Goal: Task Accomplishment & Management: Manage account settings

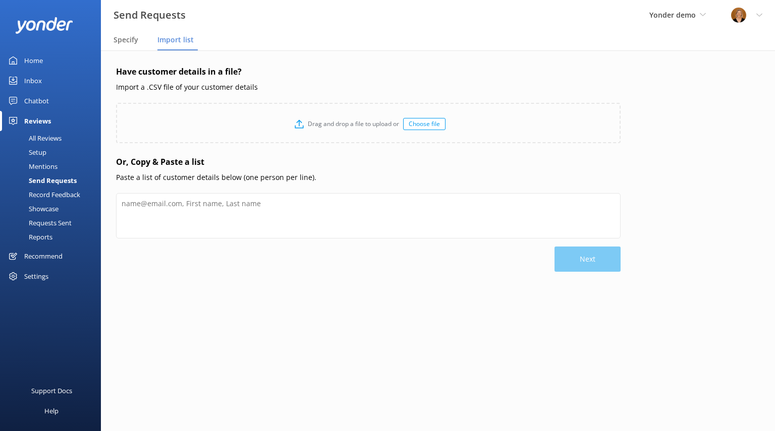
click at [38, 101] on div "Chatbot" at bounding box center [36, 101] width 25 height 20
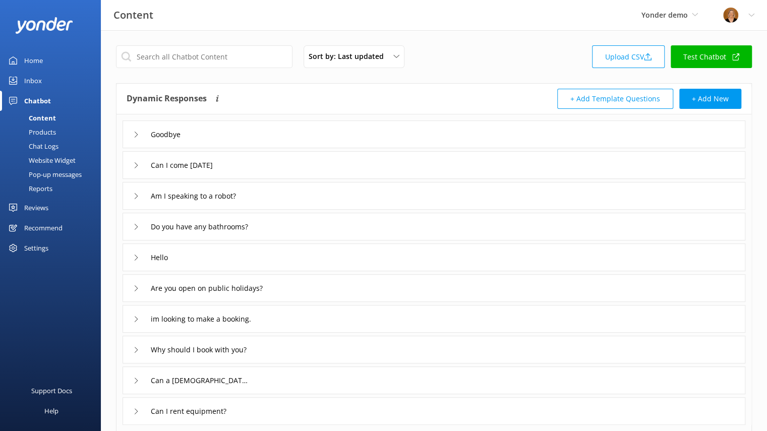
click at [132, 136] on div "Goodbye" at bounding box center [434, 135] width 623 height 28
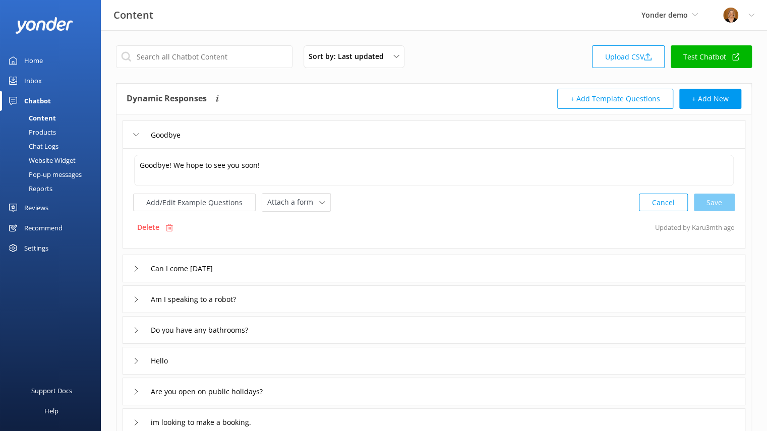
click at [135, 268] on icon at bounding box center [136, 269] width 6 height 6
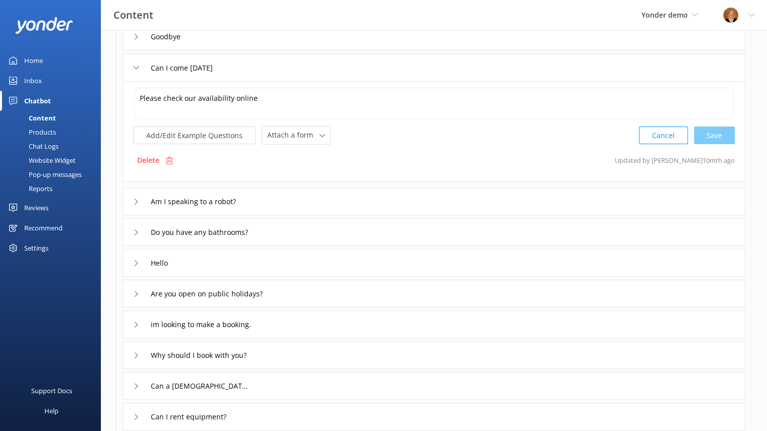
scroll to position [155, 0]
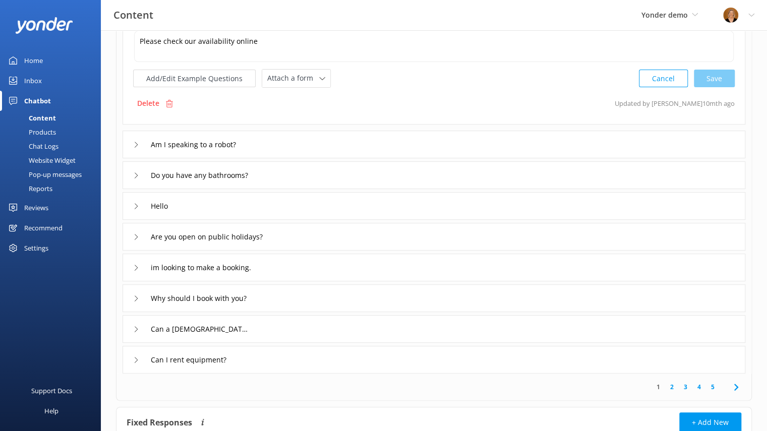
click at [135, 268] on icon at bounding box center [136, 268] width 6 height 6
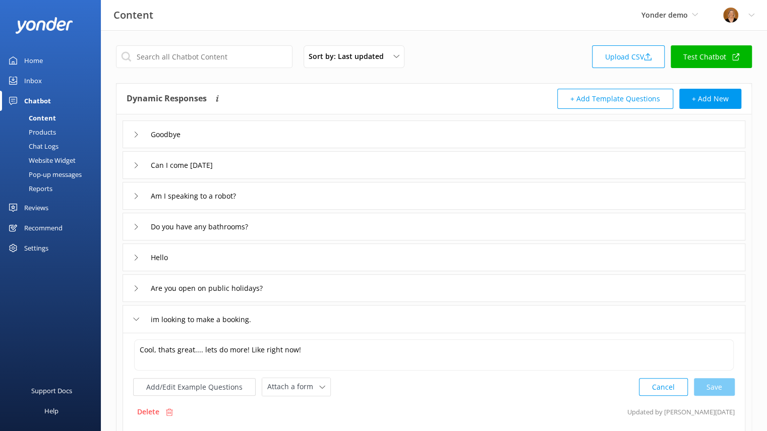
click at [56, 177] on div "Pop-up messages" at bounding box center [44, 175] width 76 height 14
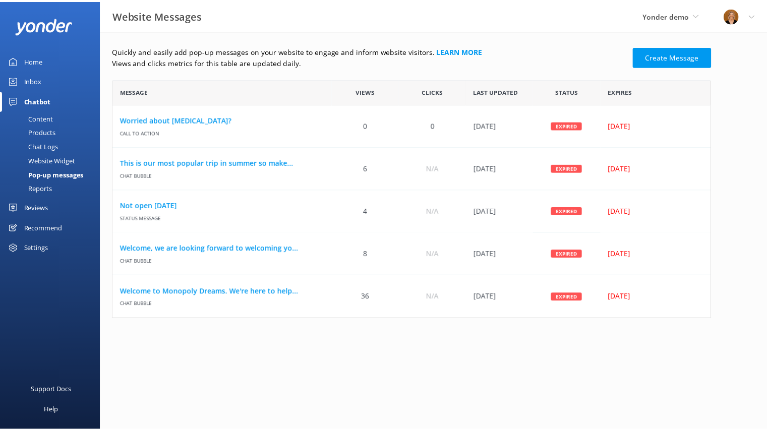
scroll to position [232, 597]
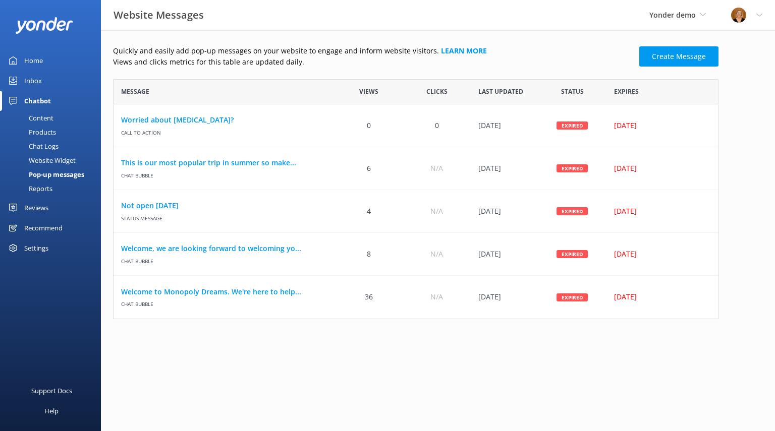
click at [65, 160] on div "Website Widget" at bounding box center [41, 160] width 70 height 14
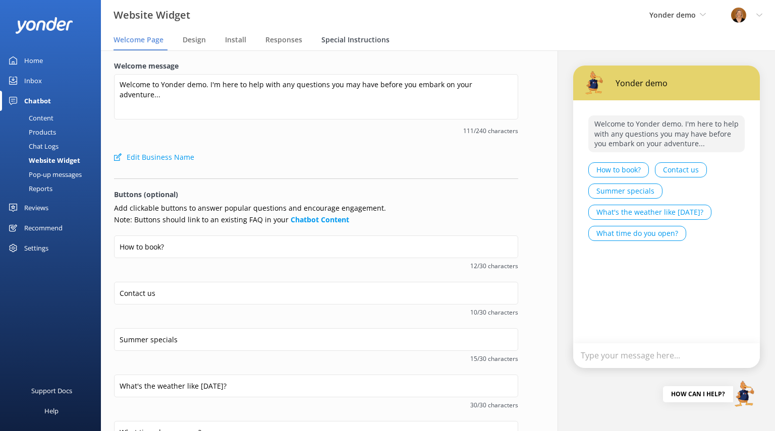
click at [355, 42] on span "Special Instructions" at bounding box center [355, 40] width 68 height 10
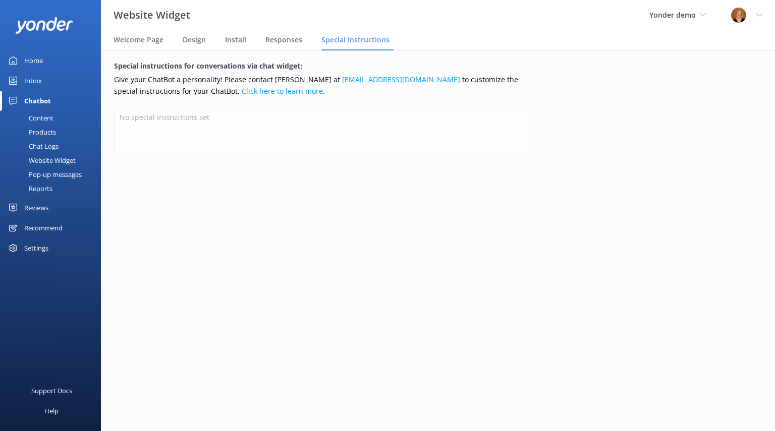
click at [48, 117] on div "Content" at bounding box center [29, 118] width 47 height 14
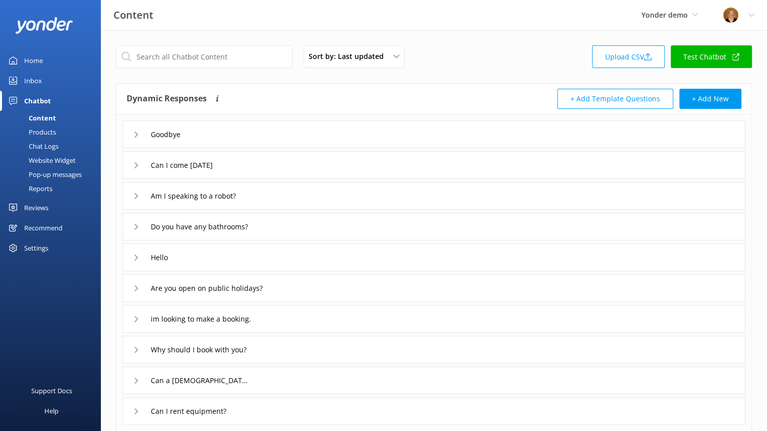
click at [53, 159] on div "Website Widget" at bounding box center [41, 160] width 70 height 14
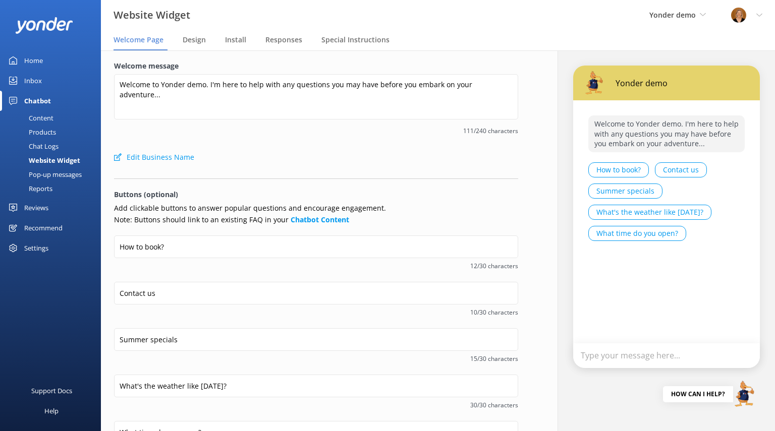
click at [45, 131] on div "Products" at bounding box center [31, 132] width 50 height 14
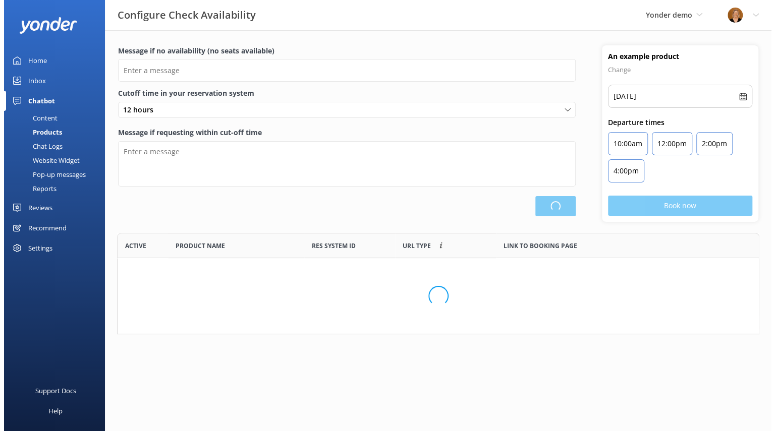
scroll to position [73, 642]
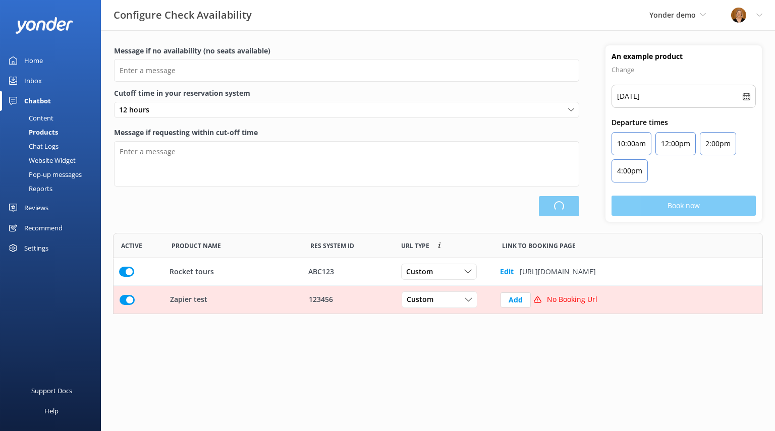
type input "There are no seats available, please check an alternative day"
type textarea "Our online booking system closes {hours} prior to departure. Please contact us …"
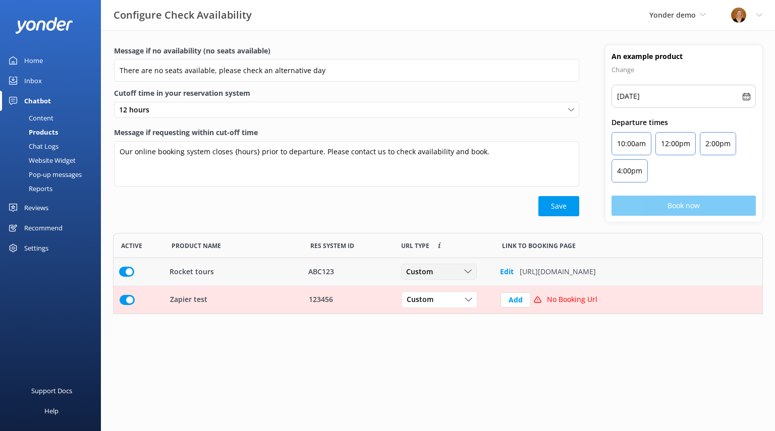
click at [462, 269] on div "Custom" at bounding box center [439, 271] width 71 height 11
click at [475, 271] on div "Custom Custom" at bounding box center [439, 272] width 76 height 16
click at [469, 300] on icon "row" at bounding box center [469, 300] width 8 height 8
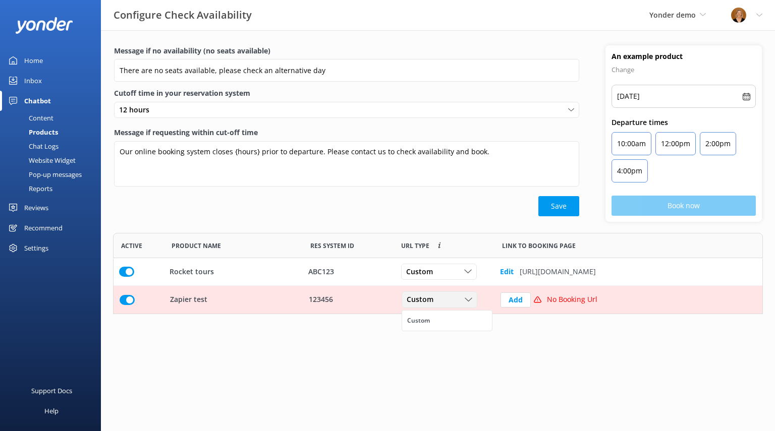
click at [469, 299] on use "row" at bounding box center [468, 300] width 7 height 4
click at [32, 252] on div "Settings" at bounding box center [36, 248] width 24 height 20
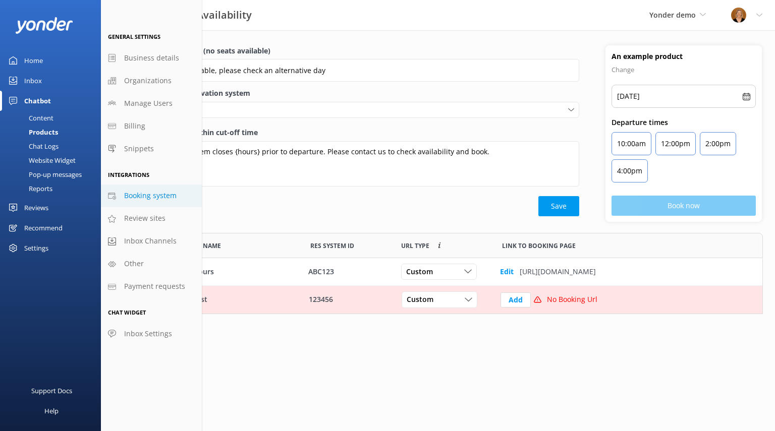
click at [158, 198] on span "Booking system" at bounding box center [150, 195] width 52 height 11
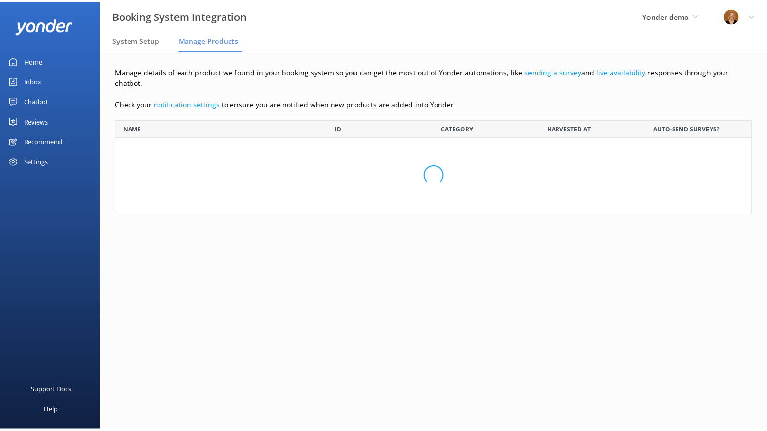
scroll to position [61, 636]
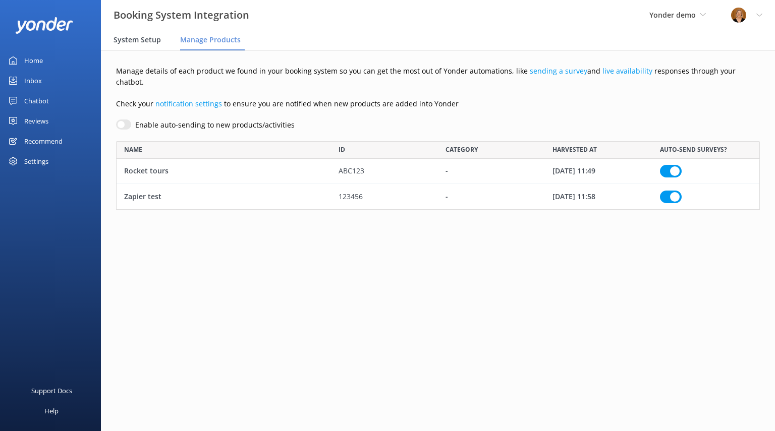
click at [125, 43] on span "System Setup" at bounding box center [137, 40] width 47 height 10
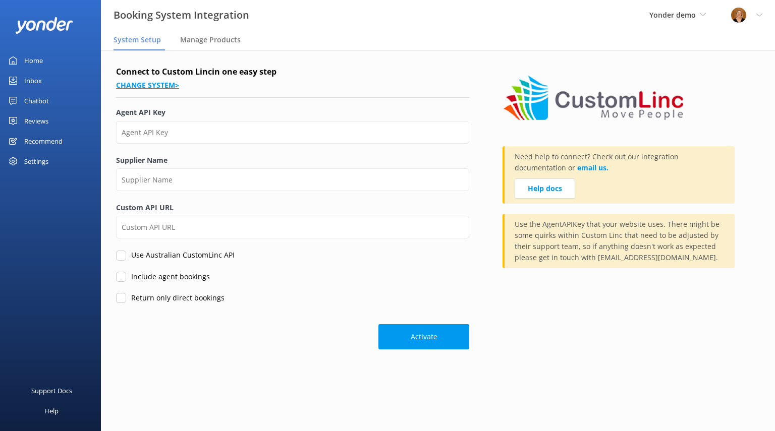
click at [157, 88] on link "Change system >" at bounding box center [147, 85] width 63 height 10
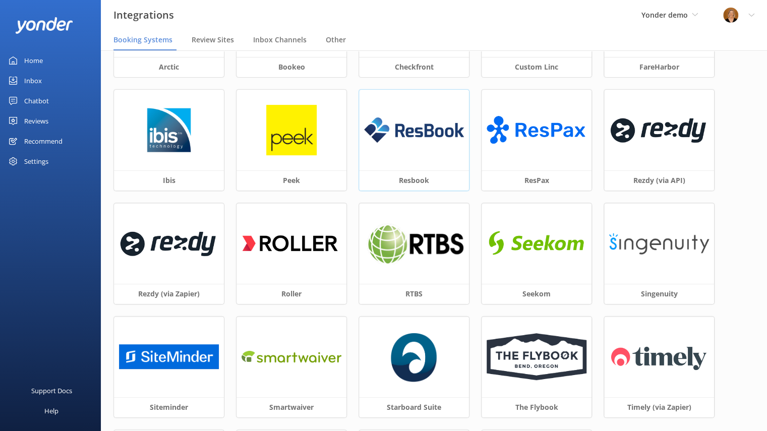
scroll to position [117, 0]
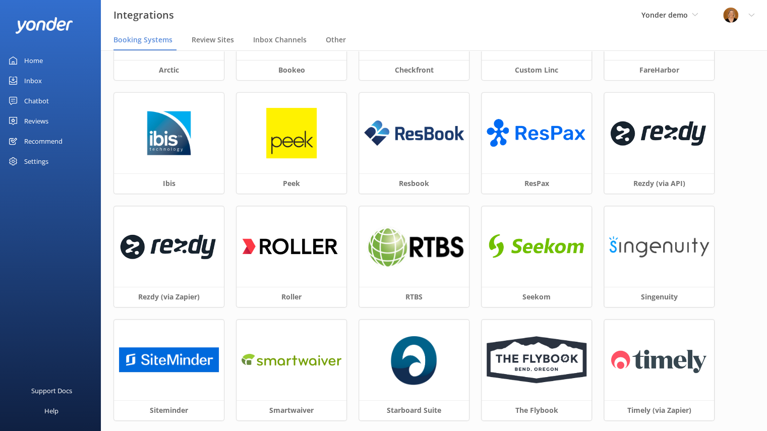
click at [44, 123] on div "Reviews" at bounding box center [36, 121] width 24 height 20
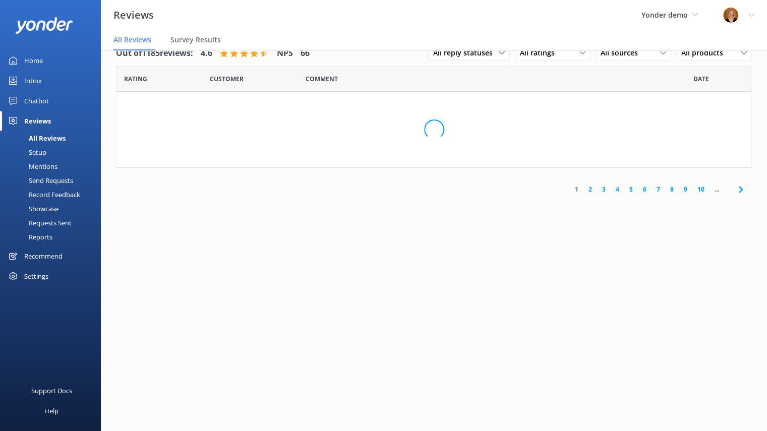
scroll to position [20, 0]
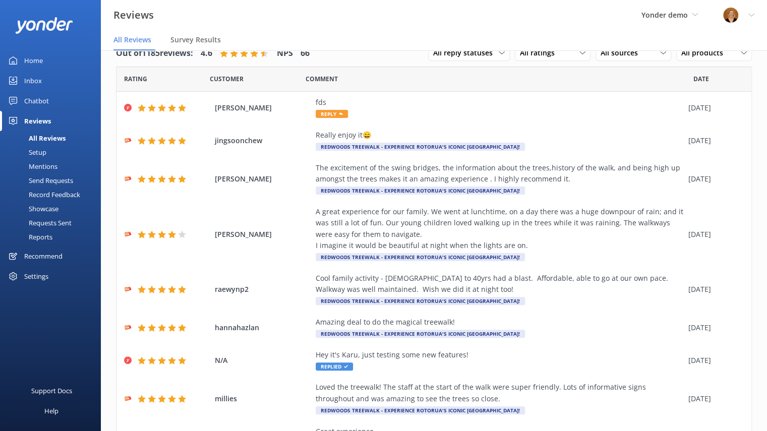
click at [31, 152] on div "Setup" at bounding box center [26, 152] width 40 height 14
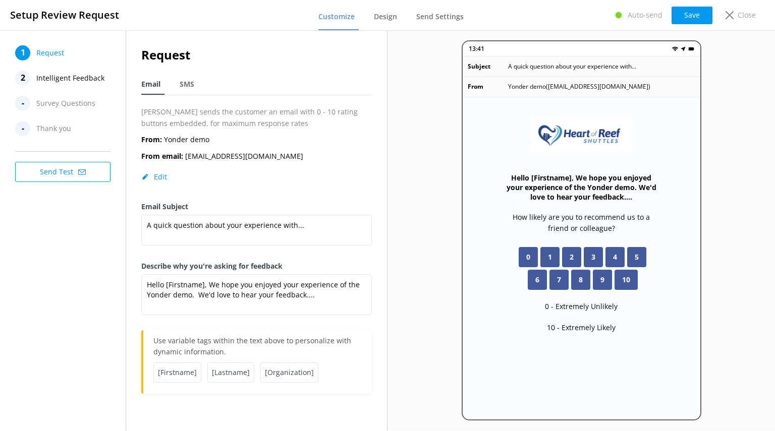
click at [68, 79] on span "Intelligent Feedback" at bounding box center [70, 78] width 68 height 15
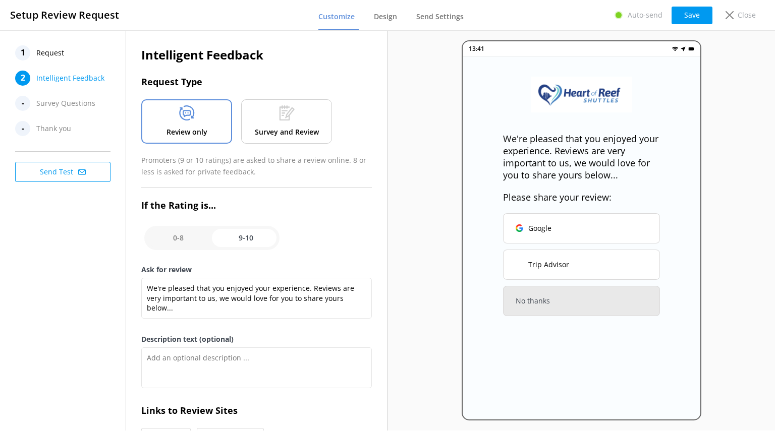
click at [171, 235] on input "checkbox" at bounding box center [211, 238] width 135 height 24
checkbox input "false"
type textarea "We would love to hear your feedback so that we can ensure that your next experi…"
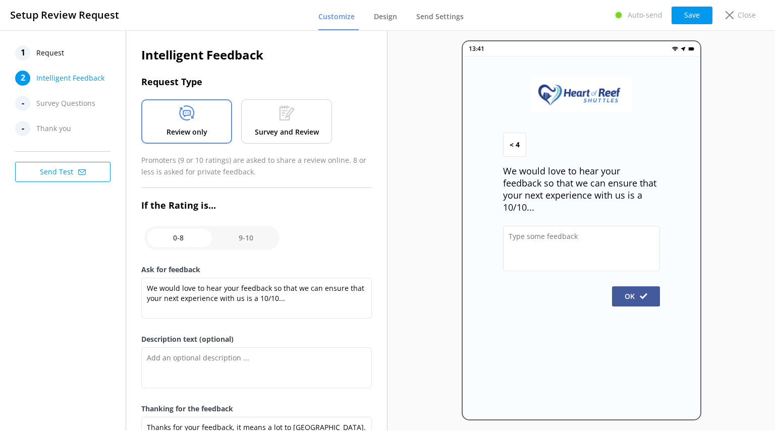
click at [241, 238] on input "checkbox" at bounding box center [211, 238] width 135 height 24
checkbox input "true"
type textarea "We're pleased that you enjoyed your experience. Reviews are very important to u…"
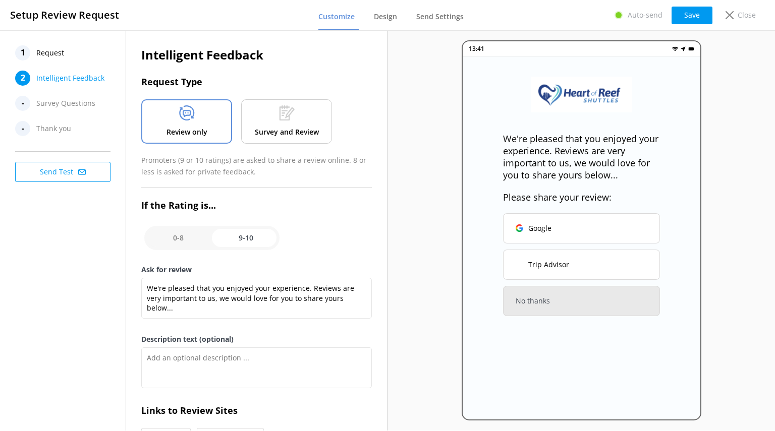
scroll to position [78, 0]
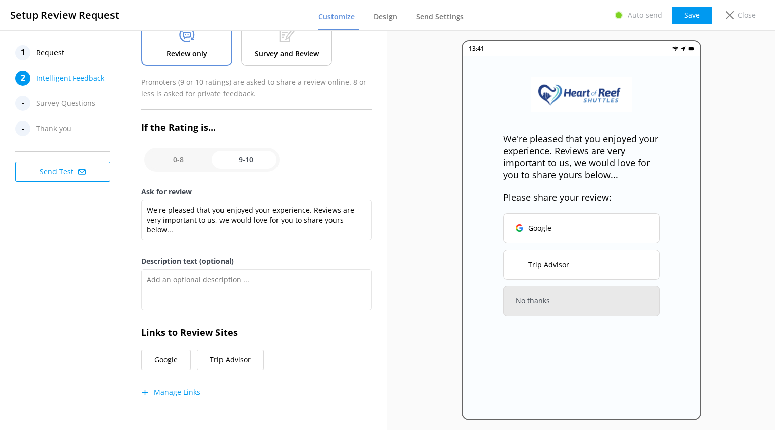
click at [298, 51] on p "Survey and Review" at bounding box center [287, 53] width 64 height 11
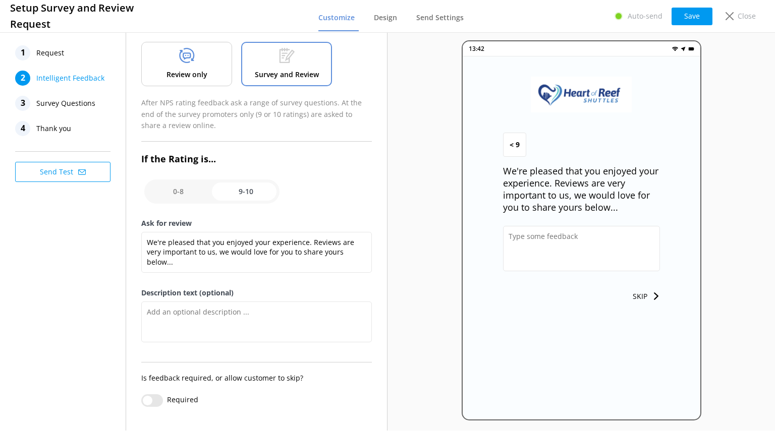
click at [174, 75] on p "Review only" at bounding box center [187, 74] width 41 height 11
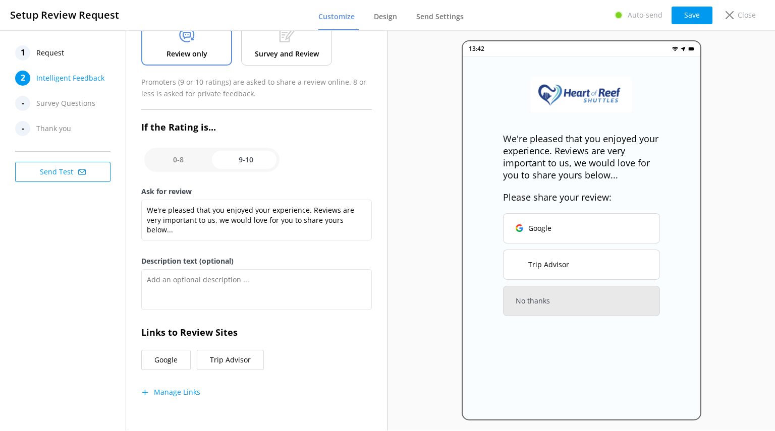
click at [293, 59] on p "Survey and Review" at bounding box center [287, 53] width 64 height 11
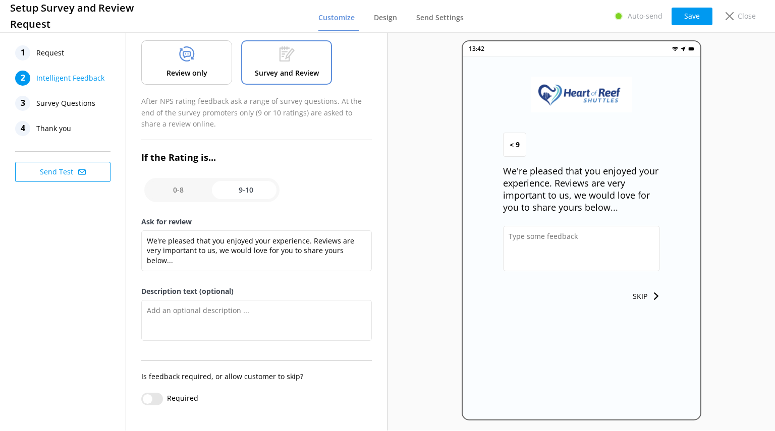
scroll to position [58, 0]
click at [69, 104] on span "Survey Questions" at bounding box center [65, 103] width 59 height 15
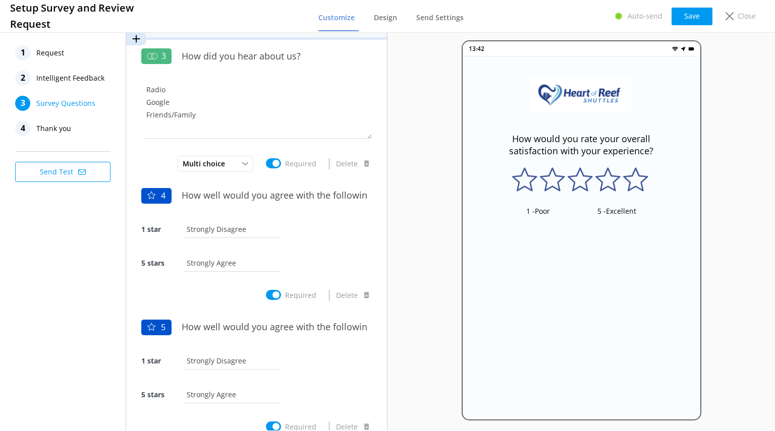
scroll to position [262, 0]
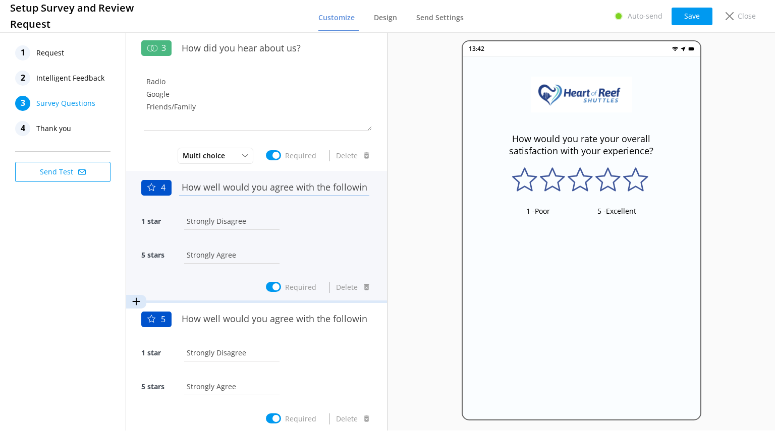
click at [255, 193] on input "How well would you agree with the following statement - The site was very clean" at bounding box center [274, 187] width 195 height 23
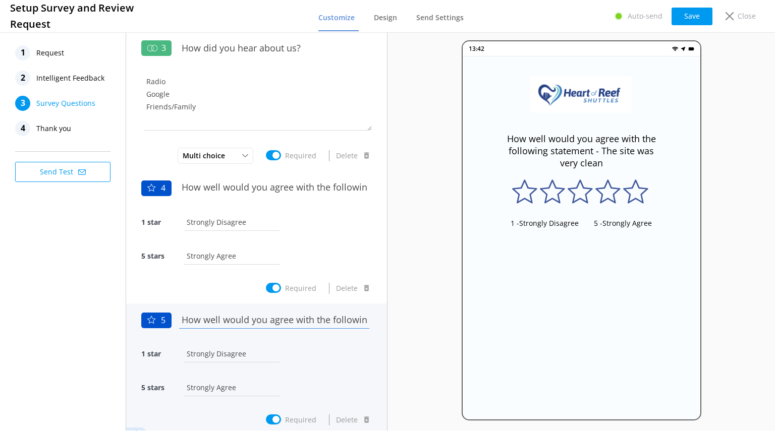
click at [227, 321] on input "How well would you agree with the following statement - The staff were very wel…" at bounding box center [274, 320] width 195 height 23
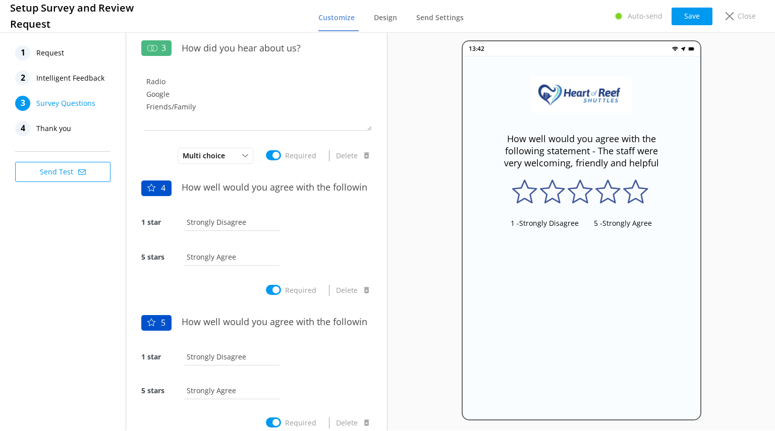
click at [58, 127] on span "Thank you" at bounding box center [53, 128] width 35 height 15
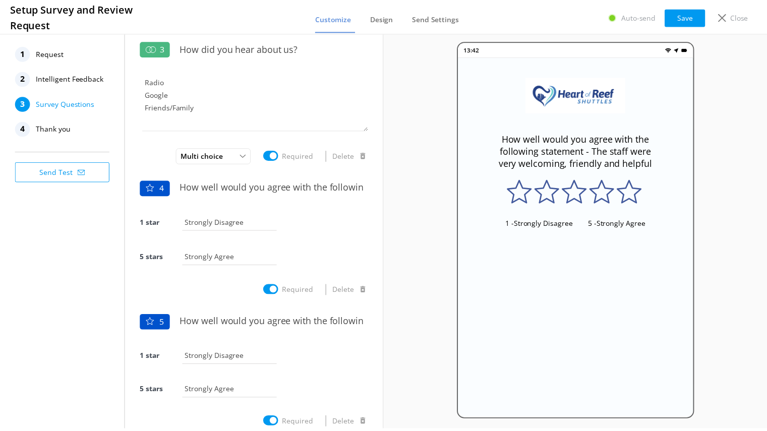
scroll to position [0, 0]
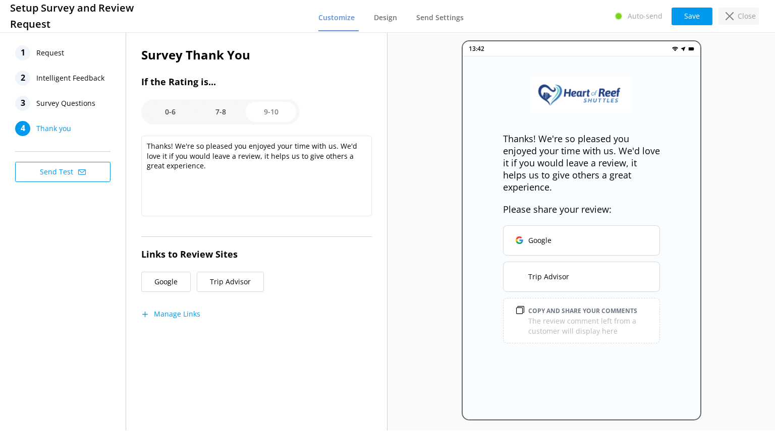
click at [728, 15] on icon at bounding box center [730, 16] width 8 height 8
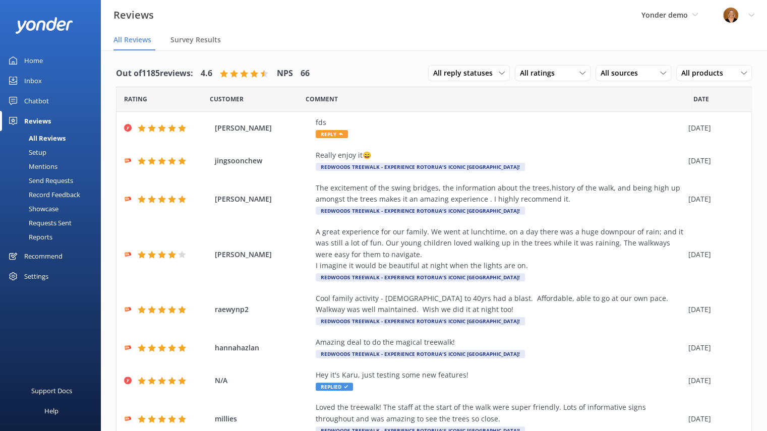
click at [60, 181] on div "Send Requests" at bounding box center [39, 181] width 67 height 14
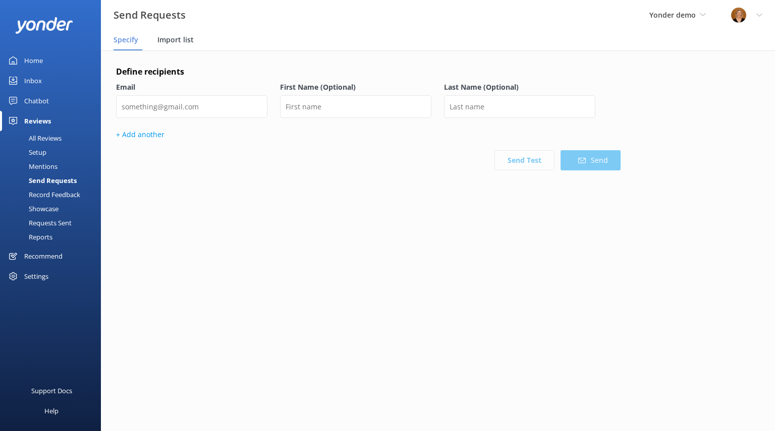
click at [178, 38] on span "Import list" at bounding box center [175, 40] width 36 height 10
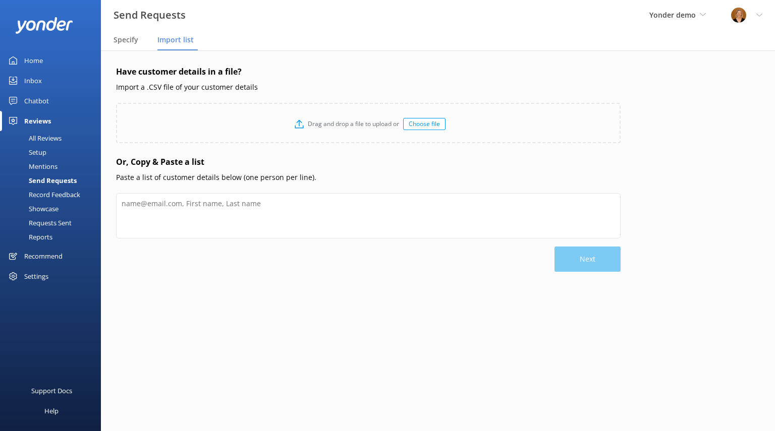
click at [57, 134] on div "All Reviews" at bounding box center [34, 138] width 56 height 14
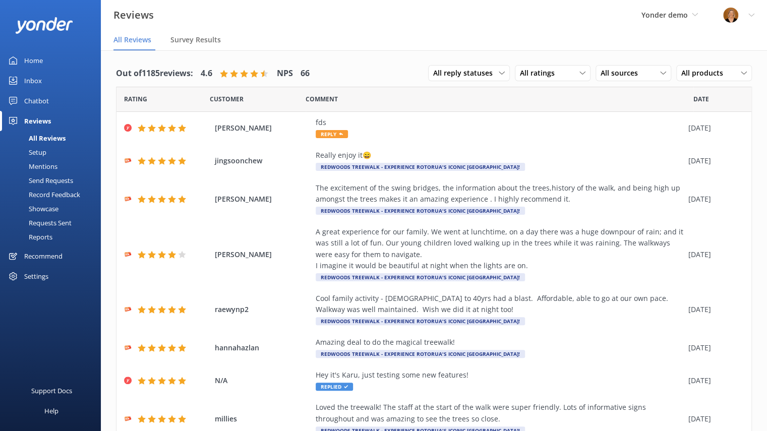
click at [43, 235] on div "Reports" at bounding box center [29, 237] width 46 height 14
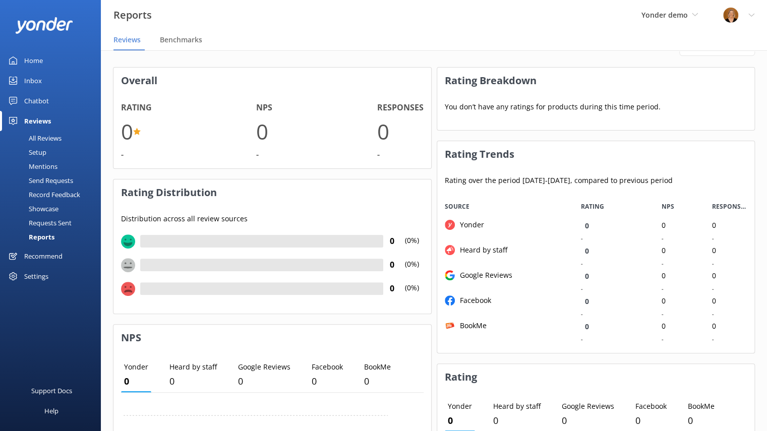
scroll to position [30, 0]
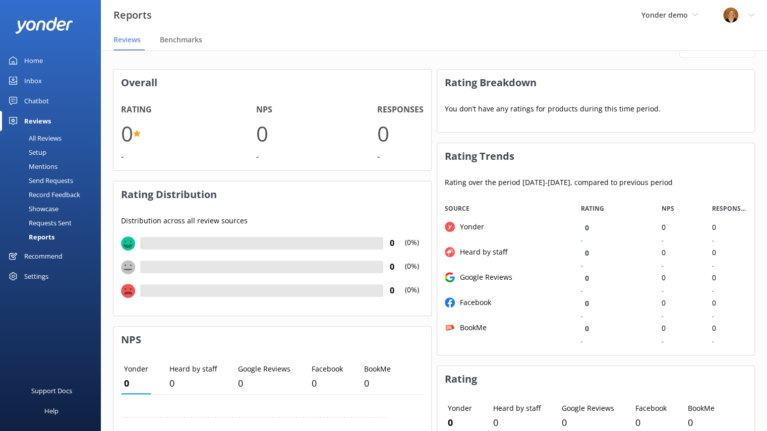
click at [47, 101] on div "Chatbot" at bounding box center [36, 101] width 25 height 20
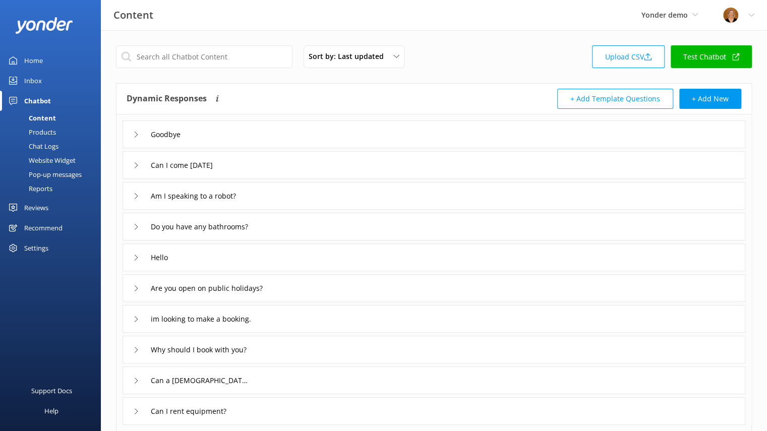
click at [57, 161] on div "Website Widget" at bounding box center [41, 160] width 70 height 14
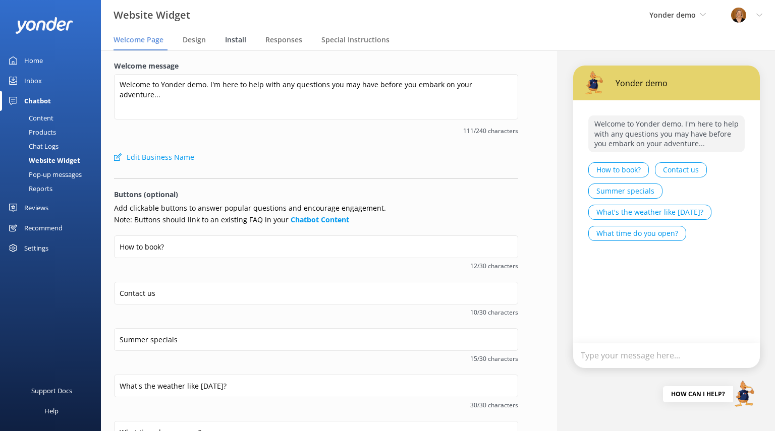
click at [237, 40] on span "Install" at bounding box center [235, 40] width 21 height 10
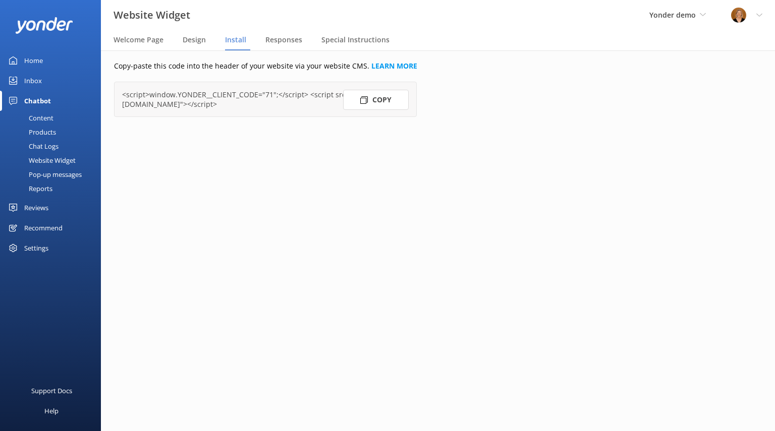
click at [35, 251] on div "Settings" at bounding box center [36, 248] width 24 height 20
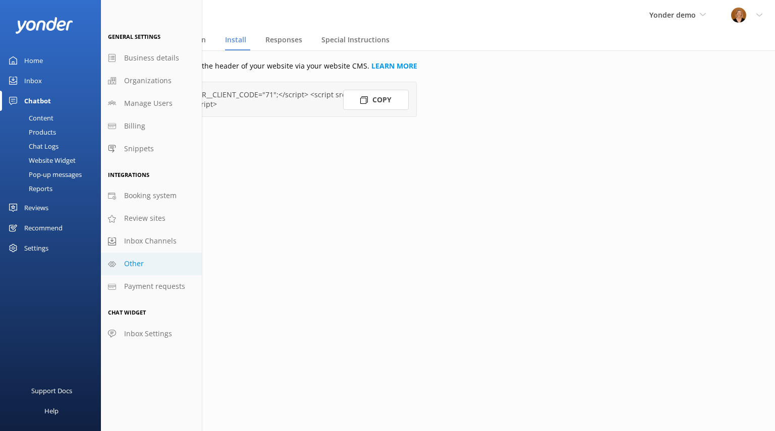
click at [135, 262] on span "Other" at bounding box center [134, 263] width 20 height 11
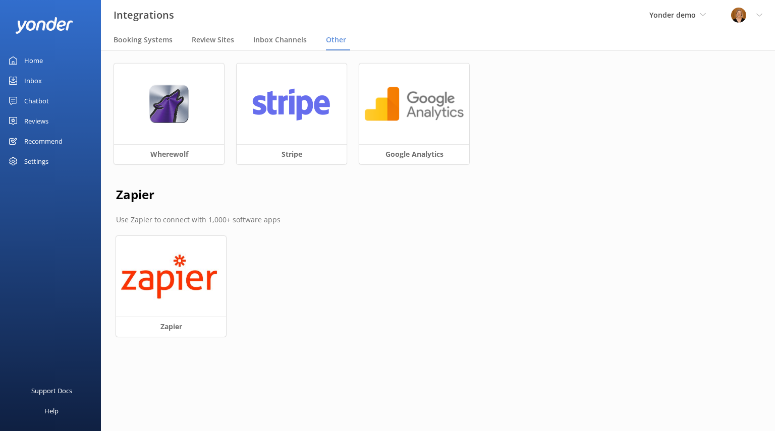
click at [42, 57] on div "Home" at bounding box center [33, 60] width 19 height 20
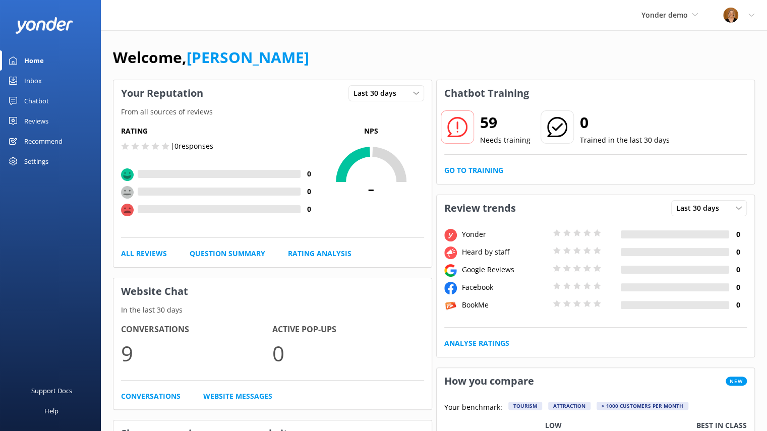
click at [40, 82] on div "Inbox" at bounding box center [33, 81] width 18 height 20
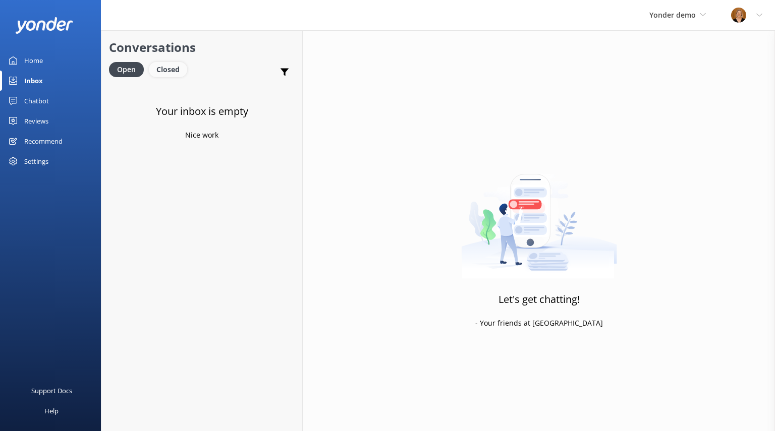
click at [169, 70] on div "Closed" at bounding box center [168, 69] width 38 height 15
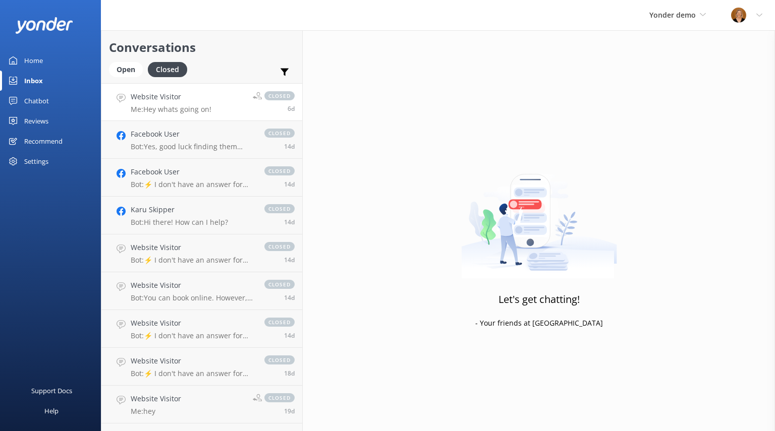
click at [203, 105] on p "Me: Hey whats going on!" at bounding box center [171, 109] width 81 height 9
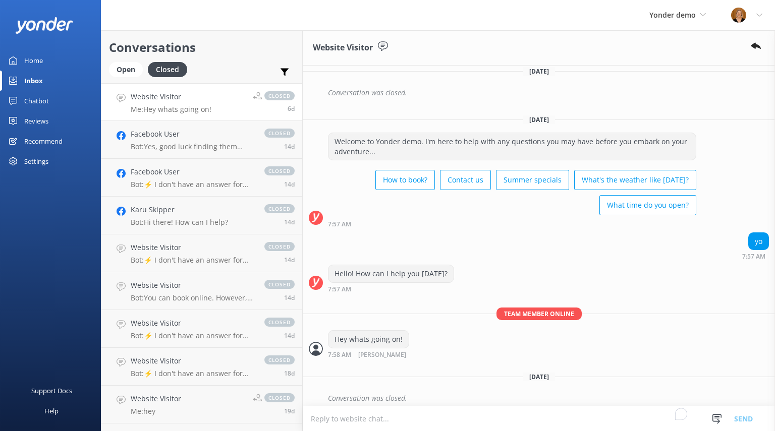
scroll to position [272, 0]
